Goal: Task Accomplishment & Management: Manage account settings

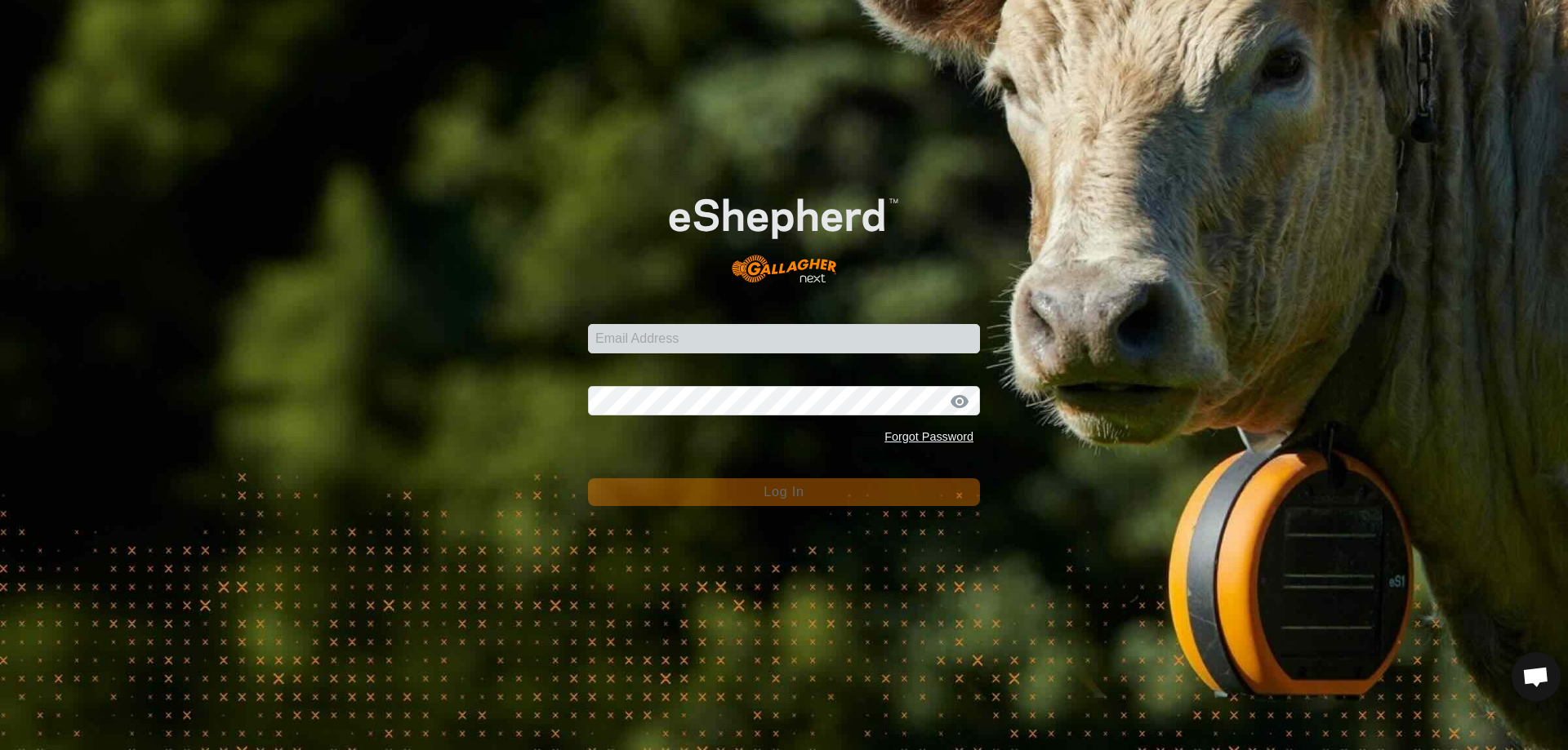
scroll to position [3536, 0]
type input "[EMAIL_ADDRESS][DOMAIN_NAME]"
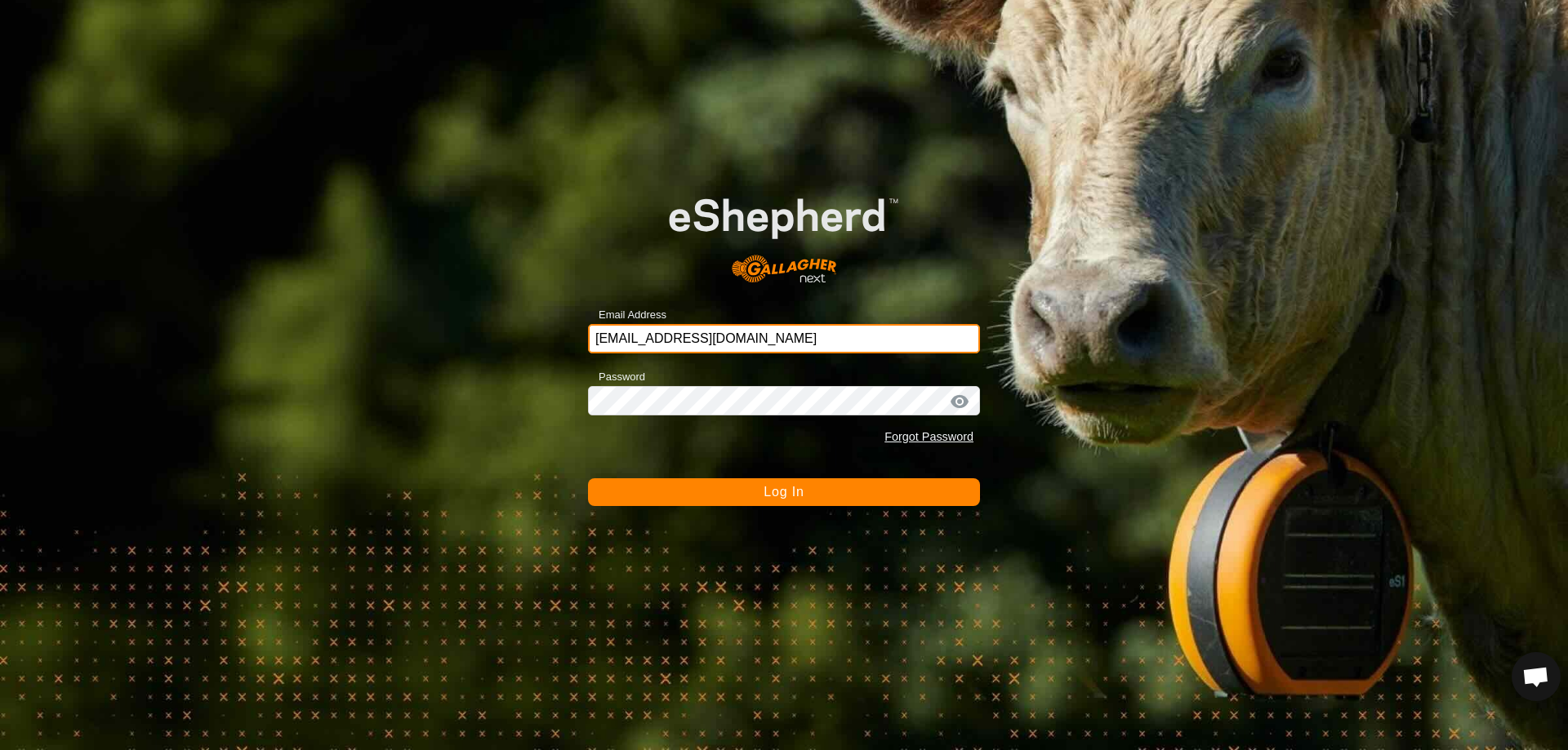
click at [710, 325] on input "[EMAIL_ADDRESS][DOMAIN_NAME]" at bounding box center [784, 339] width 392 height 30
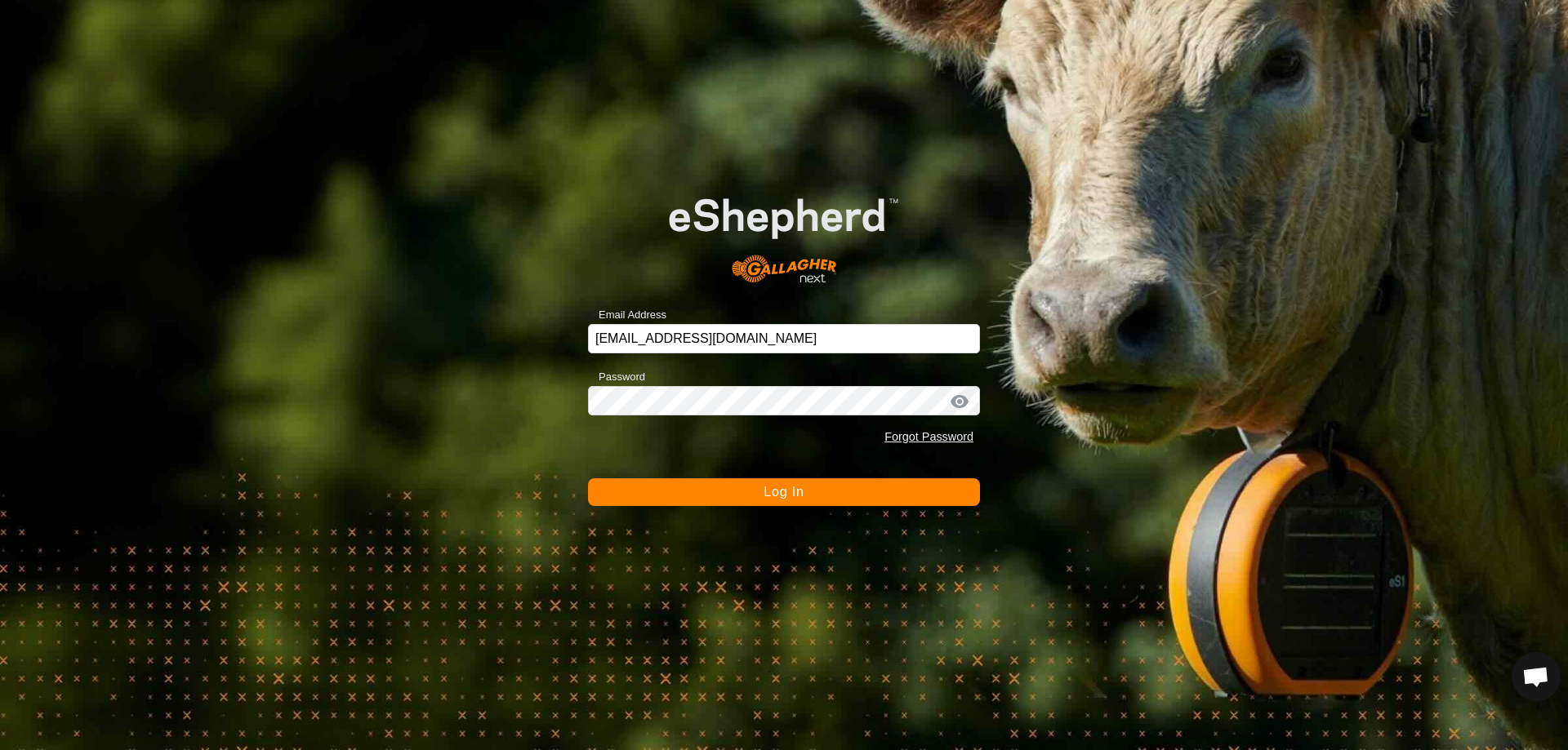
click at [851, 488] on button "Log In" at bounding box center [784, 493] width 392 height 28
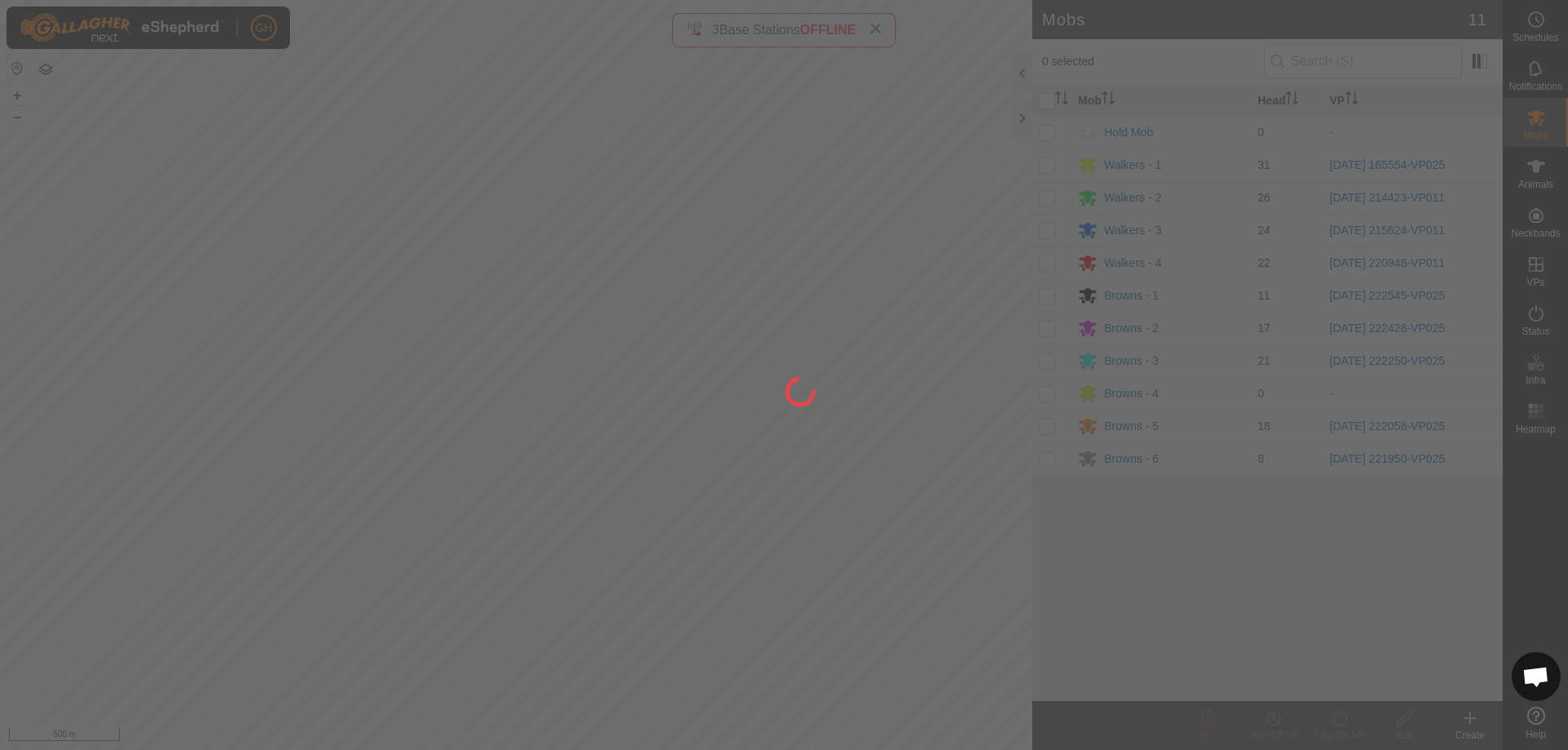
click at [761, 359] on div at bounding box center [784, 375] width 1568 height 750
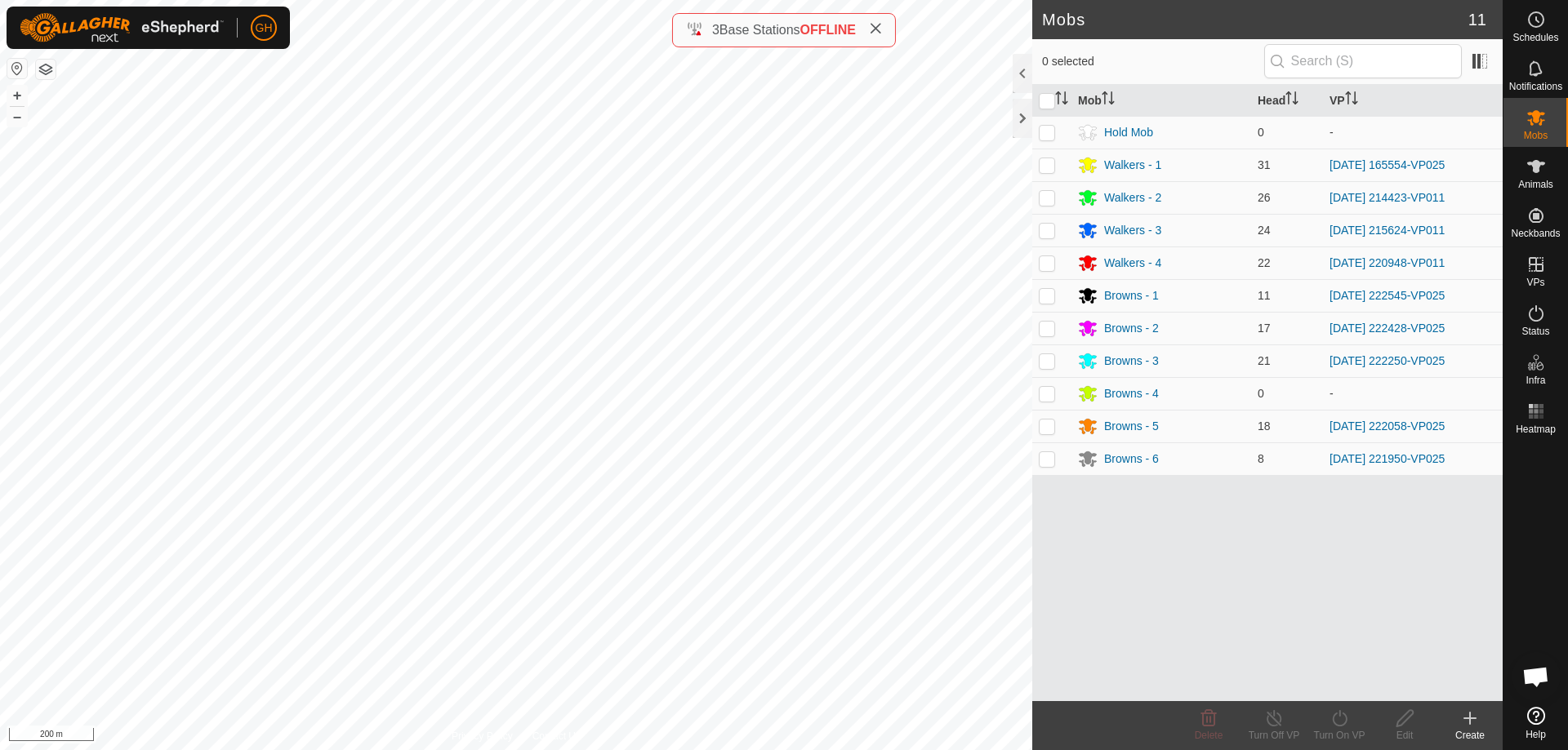
scroll to position [3536, 0]
